Goal: Navigation & Orientation: Find specific page/section

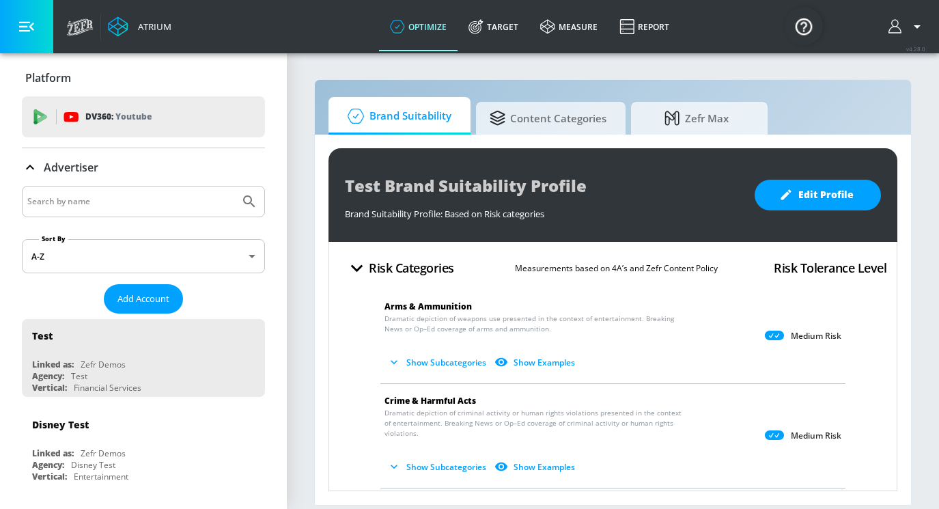
click at [864, 27] on div "Atrium optimize Target measure Report optimize Target measure Report v 4.28.0" at bounding box center [499, 26] width 879 height 53
click at [913, 27] on icon "button" at bounding box center [917, 26] width 16 height 16
click at [913, 27] on div at bounding box center [469, 254] width 939 height 509
click at [40, 31] on button "button" at bounding box center [26, 26] width 53 height 53
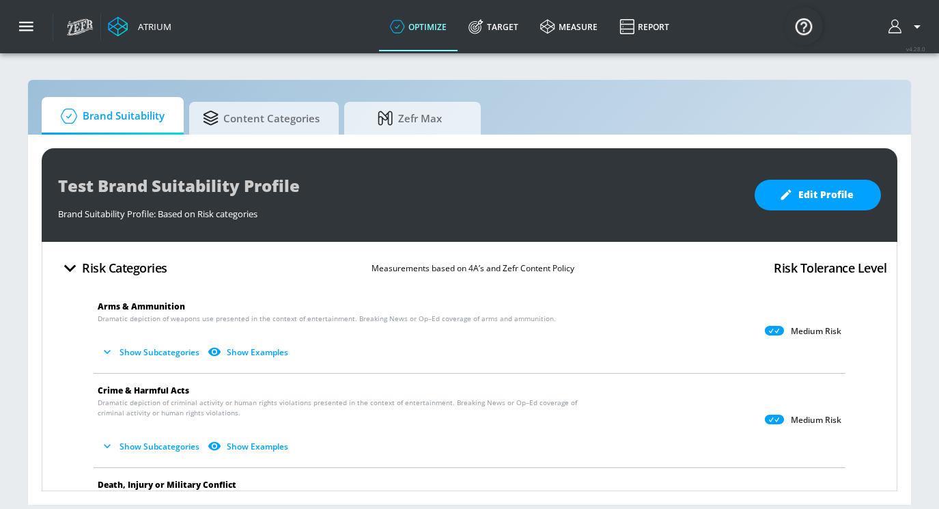
click at [879, 25] on div "Atrium optimize Target measure Report optimize Target measure Report v 4.28.0" at bounding box center [499, 26] width 879 height 53
click at [905, 28] on button "button" at bounding box center [907, 26] width 37 height 16
